Goal: Find contact information: Find contact information

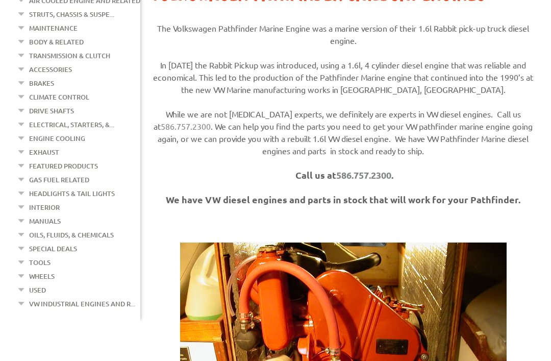
scroll to position [178, 0]
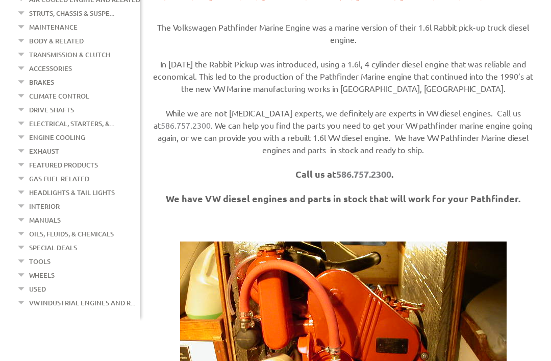
click at [359, 180] on link "586.757.2300" at bounding box center [363, 174] width 55 height 12
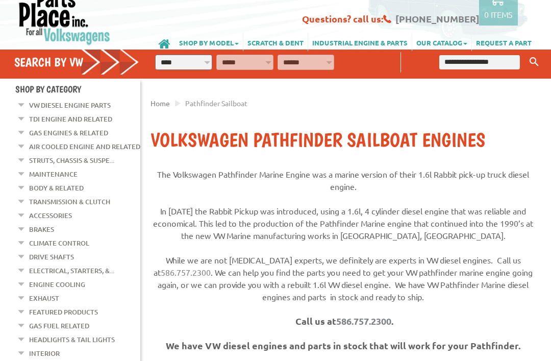
scroll to position [0, 0]
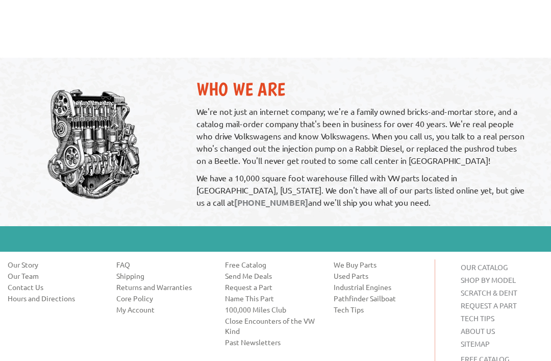
scroll to position [684, 0]
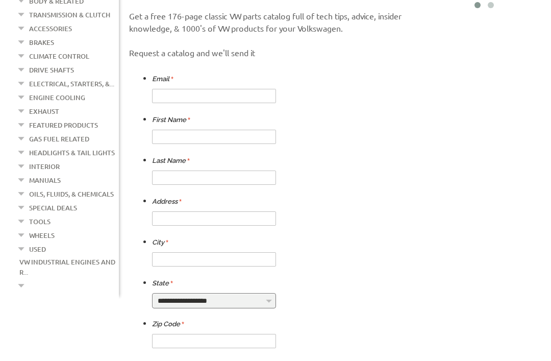
scroll to position [267, 0]
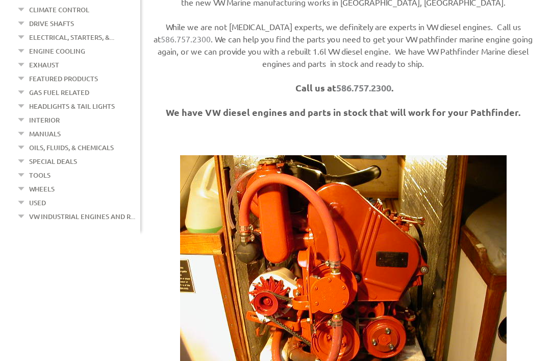
scroll to position [265, 0]
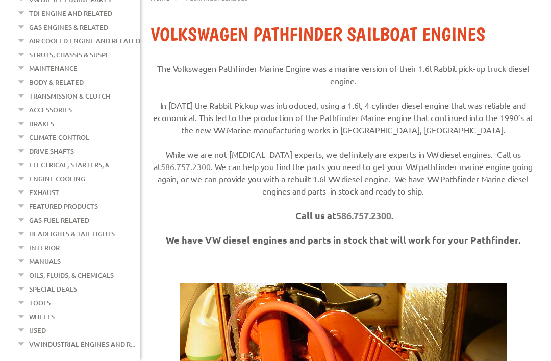
scroll to position [143, 0]
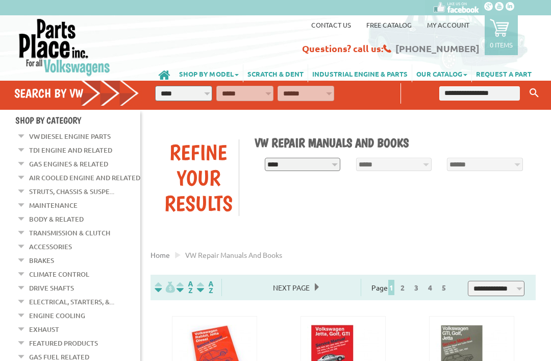
click at [325, 171] on select "**********" at bounding box center [303, 164] width 76 height 13
click at [375, 230] on div "**********" at bounding box center [343, 177] width 400 height 105
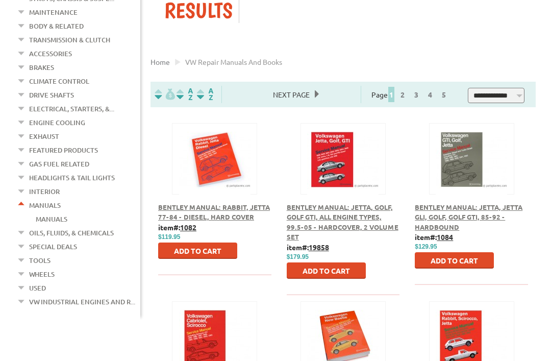
scroll to position [192, 0]
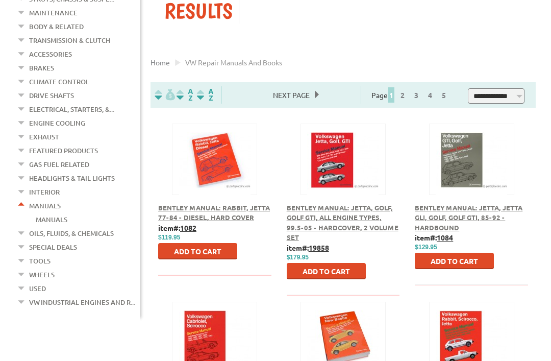
click at [448, 99] on link "5" at bounding box center [443, 94] width 9 height 9
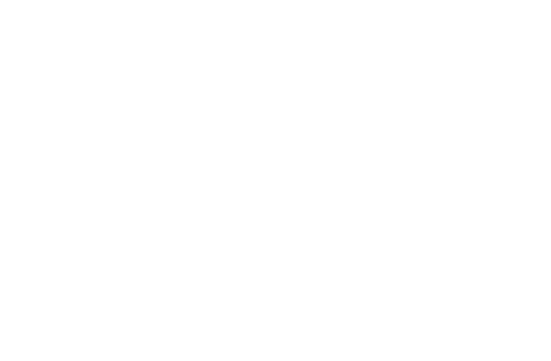
scroll to position [656, 0]
